Goal: Find specific page/section: Find specific page/section

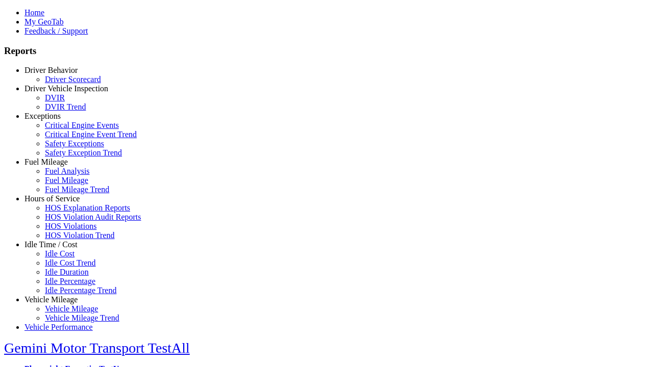
click at [59, 249] on link "Idle Time / Cost" at bounding box center [50, 244] width 53 height 9
click at [66, 258] on link "Idle Cost" at bounding box center [60, 253] width 30 height 9
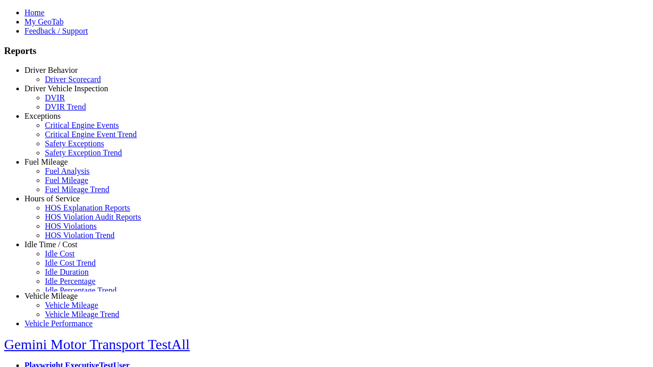
scroll to position [4, 0]
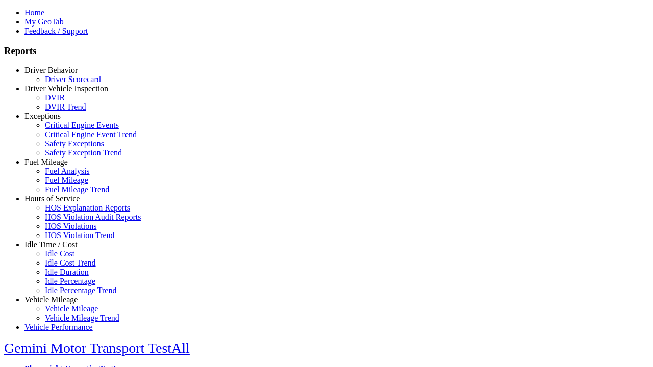
select select
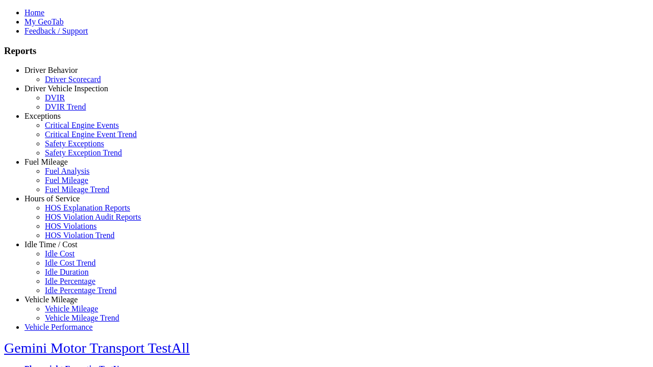
select select
